Goal: Task Accomplishment & Management: Complete application form

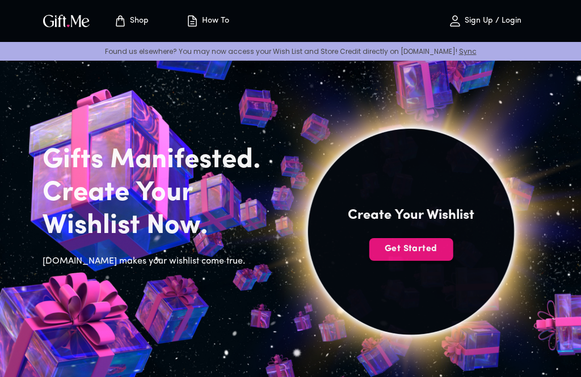
click at [431, 256] on button "Get Started" at bounding box center [411, 249] width 84 height 23
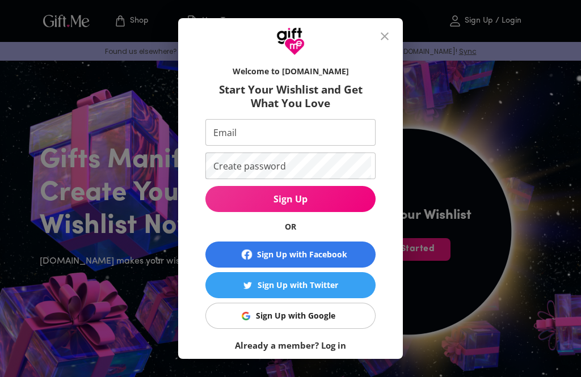
click at [336, 132] on input "Email" at bounding box center [288, 132] width 166 height 27
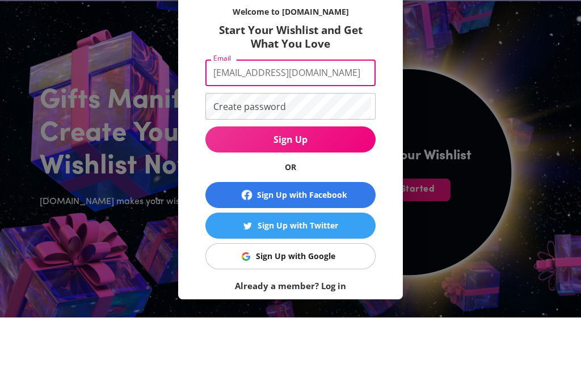
type input "[EMAIL_ADDRESS][DOMAIN_NAME]"
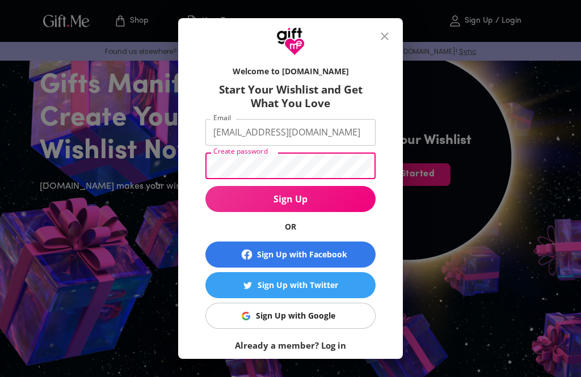
scroll to position [74, 0]
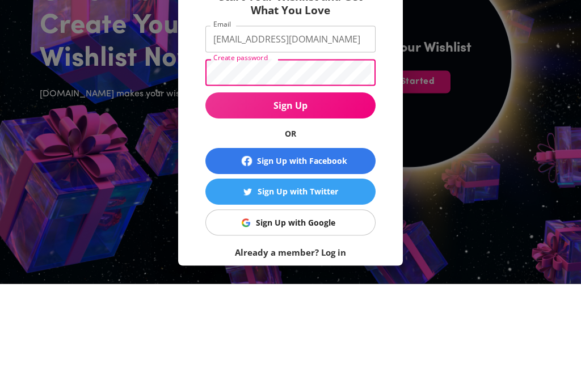
click at [351, 193] on span "Sign Up" at bounding box center [290, 199] width 170 height 12
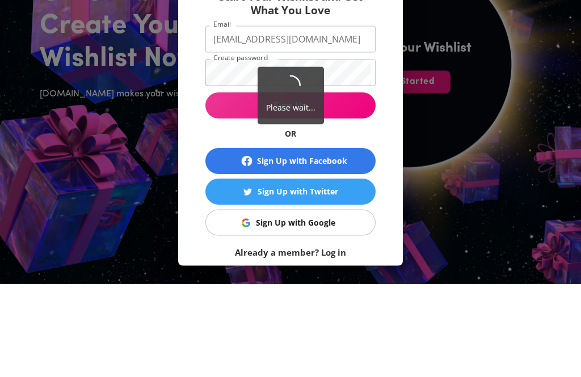
scroll to position [168, 0]
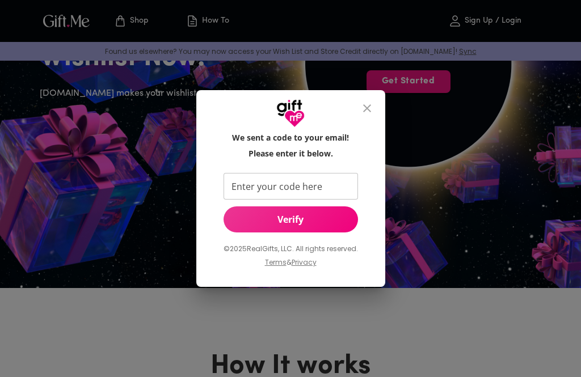
click at [365, 116] on button "close" at bounding box center [367, 108] width 27 height 27
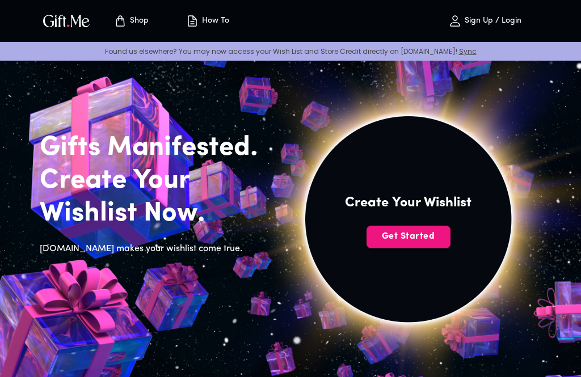
scroll to position [0, 0]
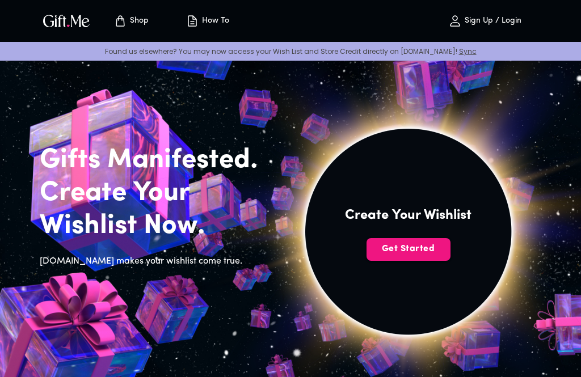
click at [495, 23] on p "Sign Up / Login" at bounding box center [492, 21] width 60 height 10
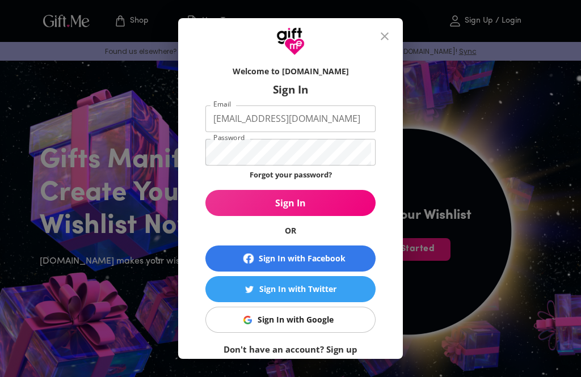
click at [324, 322] on div "Sign In with Google" at bounding box center [296, 320] width 76 height 12
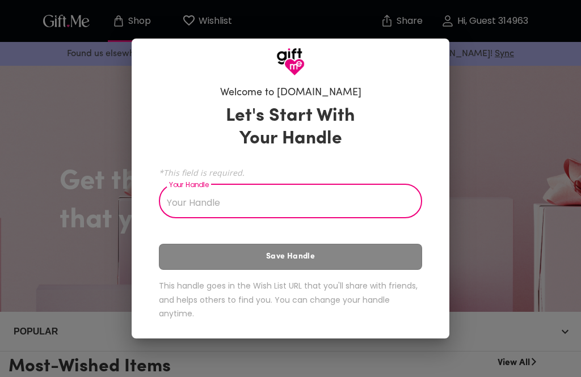
click at [393, 204] on input "Your Handle" at bounding box center [284, 203] width 251 height 32
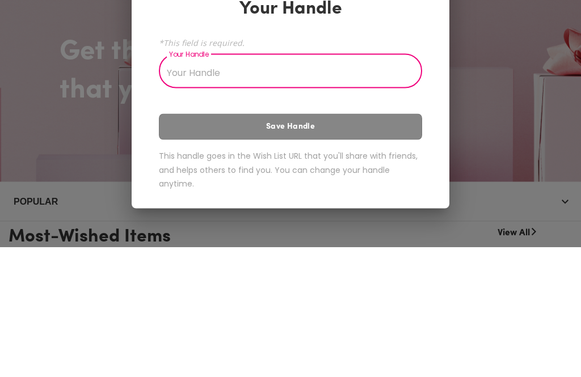
click at [522, 48] on div "Welcome to Gift.me Let's Start With Your Handle *This field is required. Your H…" at bounding box center [290, 188] width 581 height 377
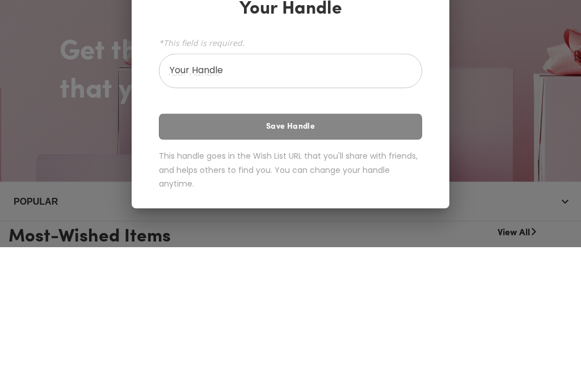
scroll to position [131, 0]
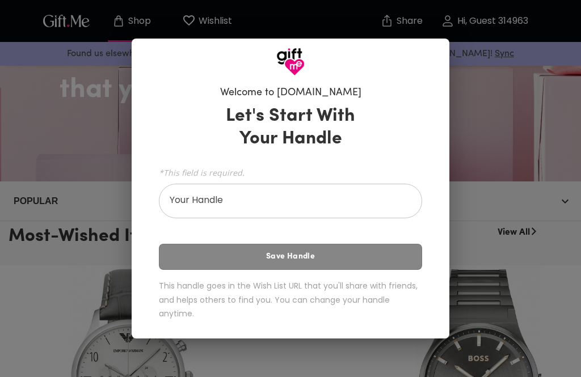
click at [336, 207] on input "Your Handle" at bounding box center [284, 203] width 251 height 32
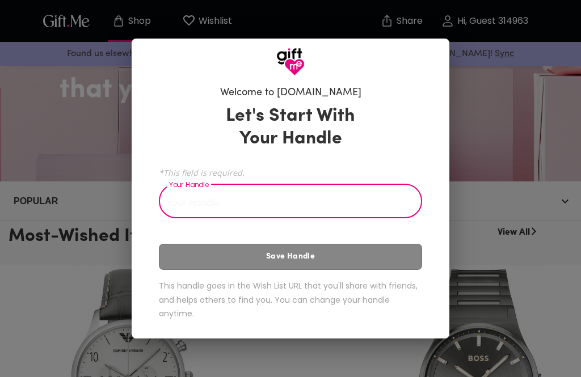
scroll to position [130, 0]
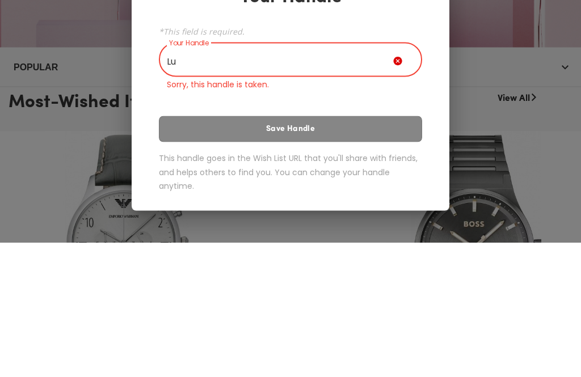
type input "L"
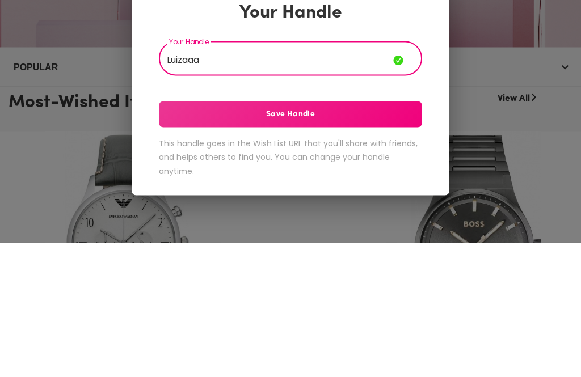
type input "Luizaaa"
click at [400, 243] on span "Save Handle" at bounding box center [290, 249] width 263 height 12
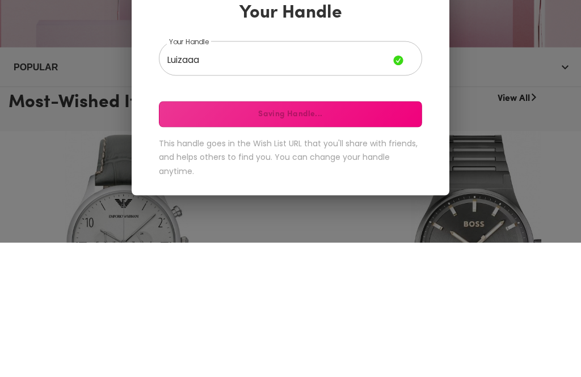
scroll to position [265, 0]
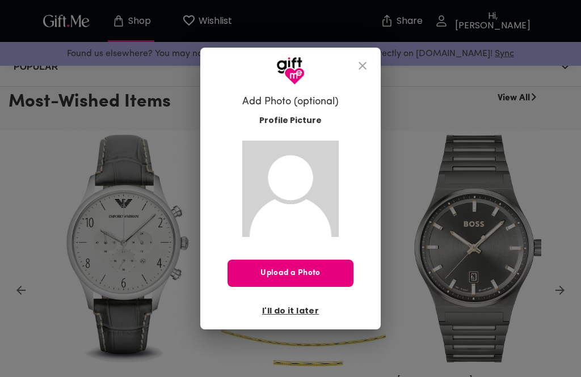
click at [370, 79] on button "close" at bounding box center [362, 65] width 27 height 27
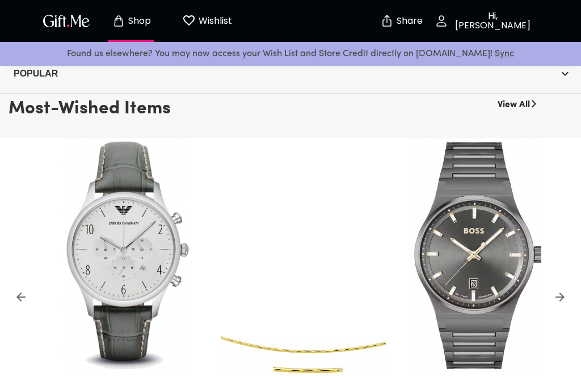
scroll to position [233, 0]
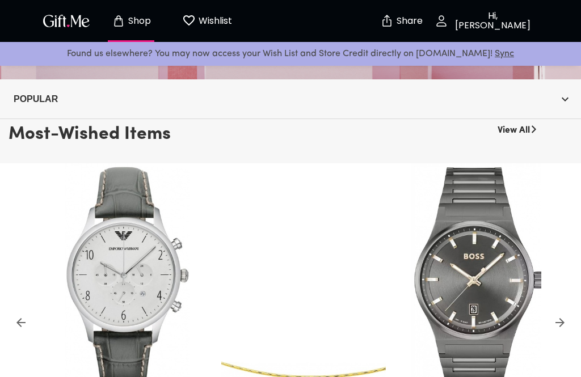
click at [202, 27] on p "Wishlist" at bounding box center [214, 21] width 36 height 15
